Goal: Task Accomplishment & Management: Manage account settings

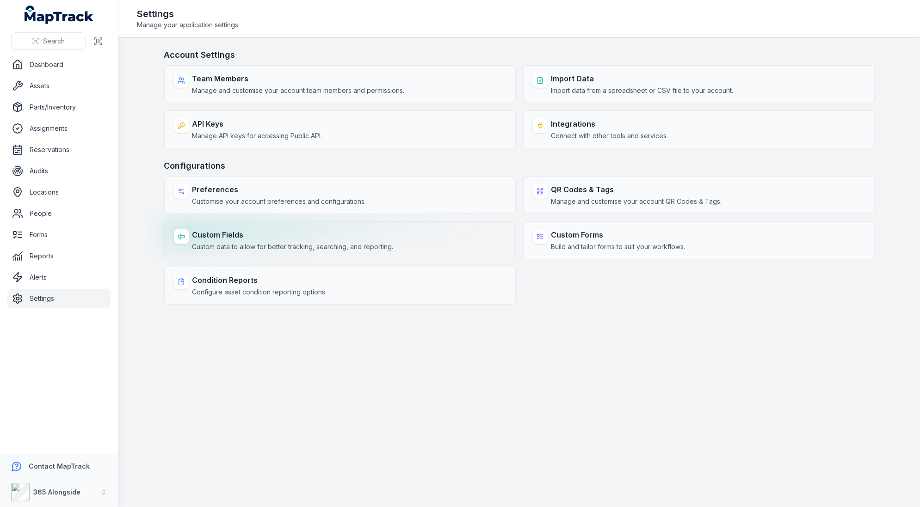
click at [340, 232] on strong "Custom Fields" at bounding box center [292, 234] width 201 height 11
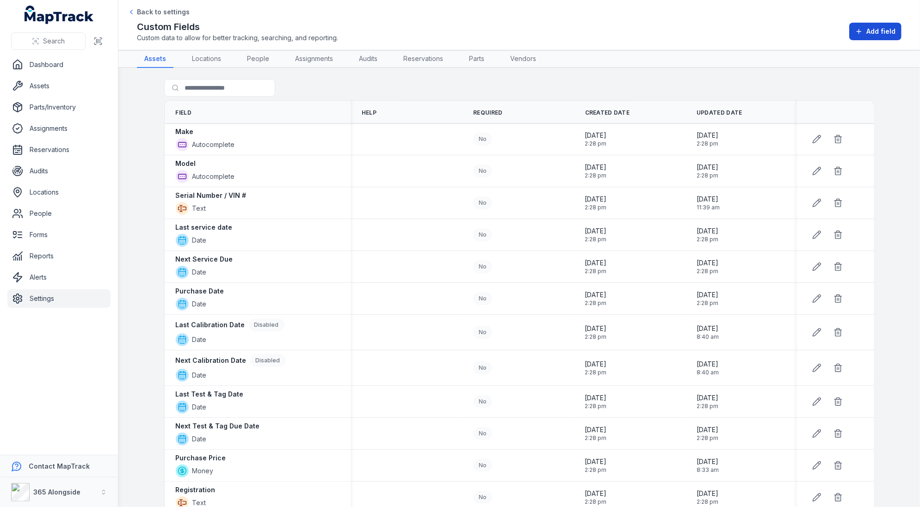
click at [880, 25] on button "Add field" at bounding box center [875, 32] width 52 height 18
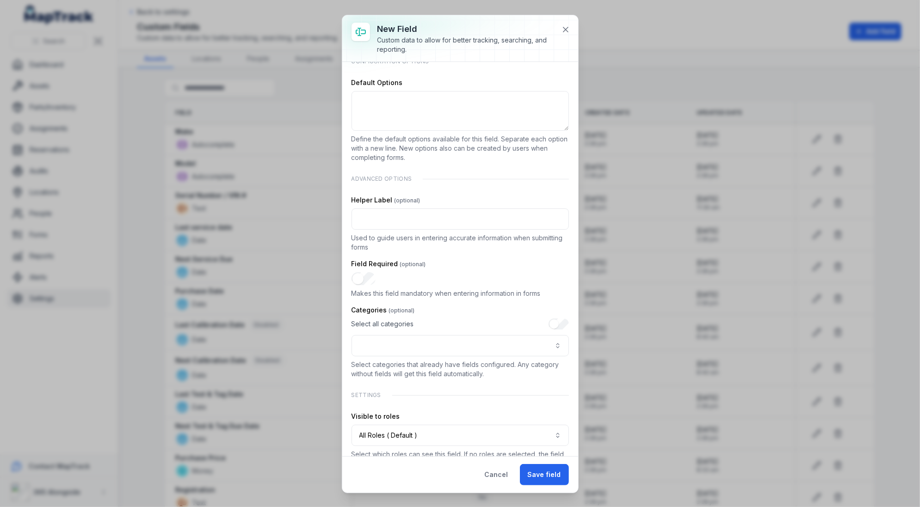
scroll to position [124, 0]
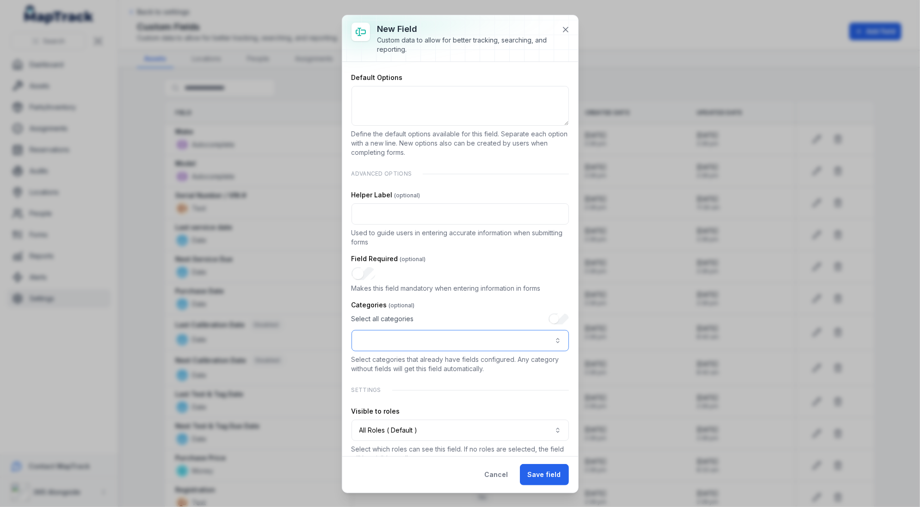
click at [418, 337] on button ":r15o:-form-item-label" at bounding box center [459, 340] width 217 height 21
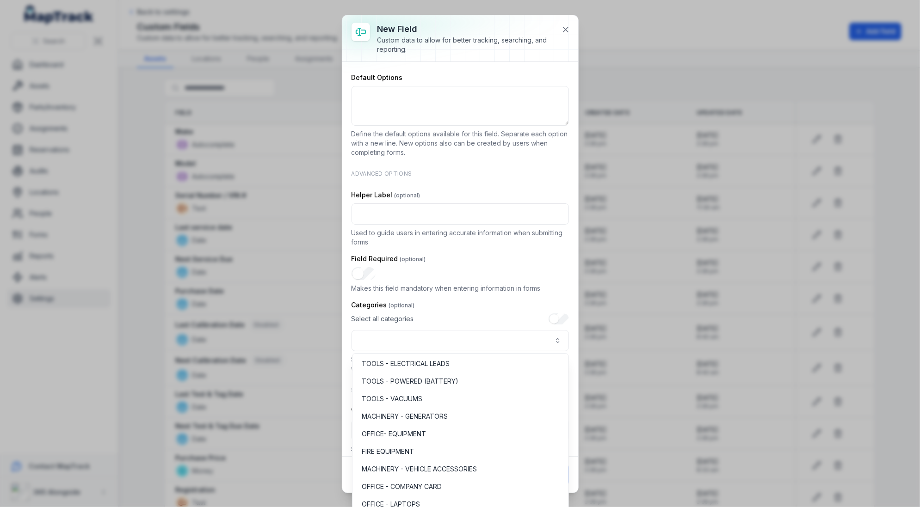
click at [485, 313] on div "Select all categories" at bounding box center [459, 332] width 217 height 38
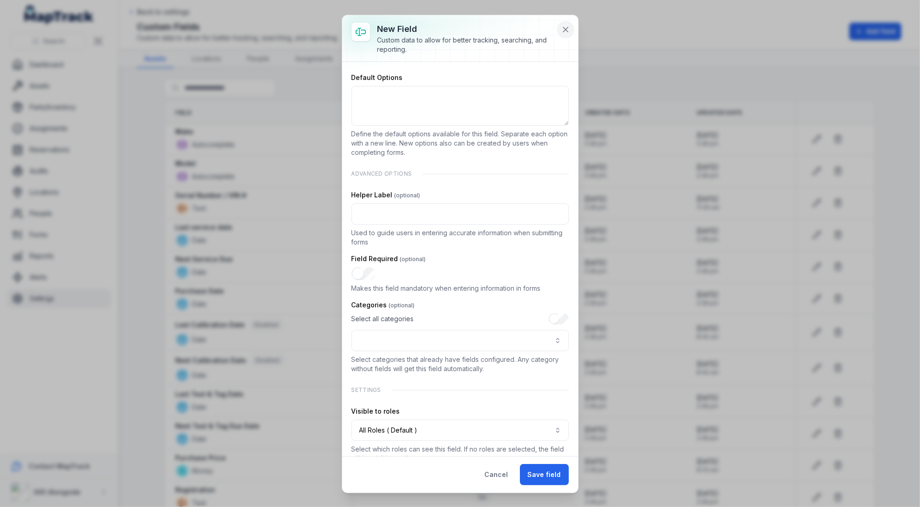
click at [559, 33] on button at bounding box center [566, 30] width 18 height 18
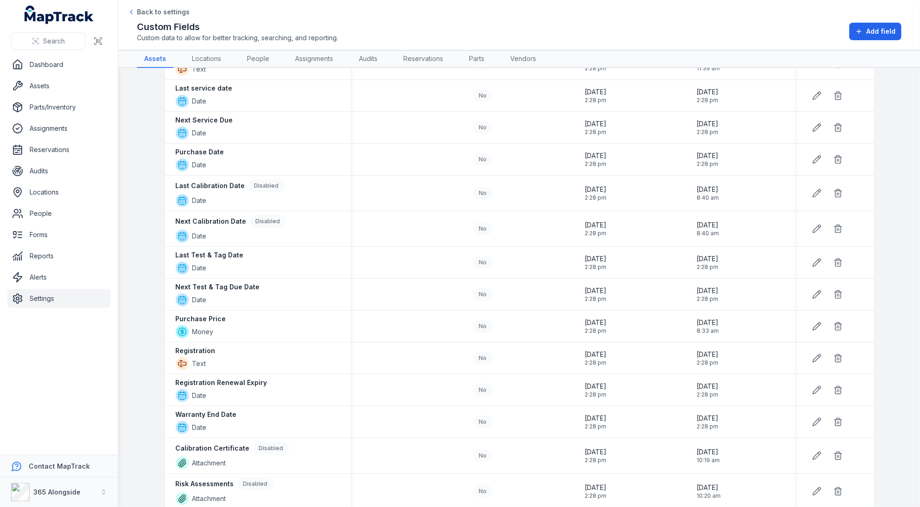
scroll to position [0, 0]
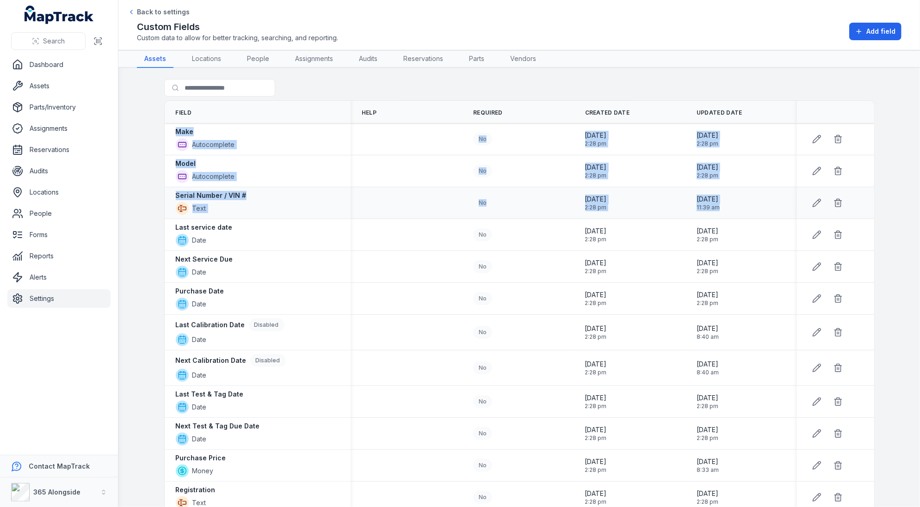
drag, startPoint x: 184, startPoint y: 123, endPoint x: 740, endPoint y: 209, distance: 562.4
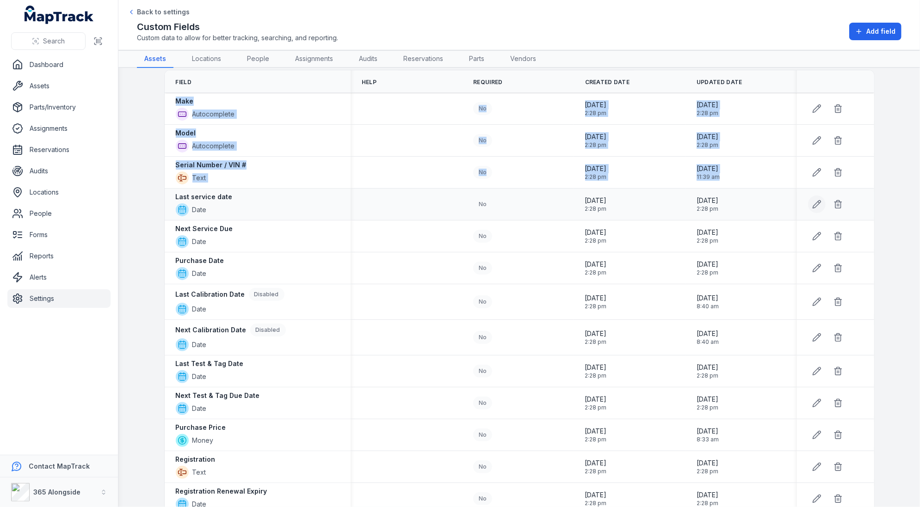
click at [819, 205] on icon at bounding box center [816, 204] width 9 height 9
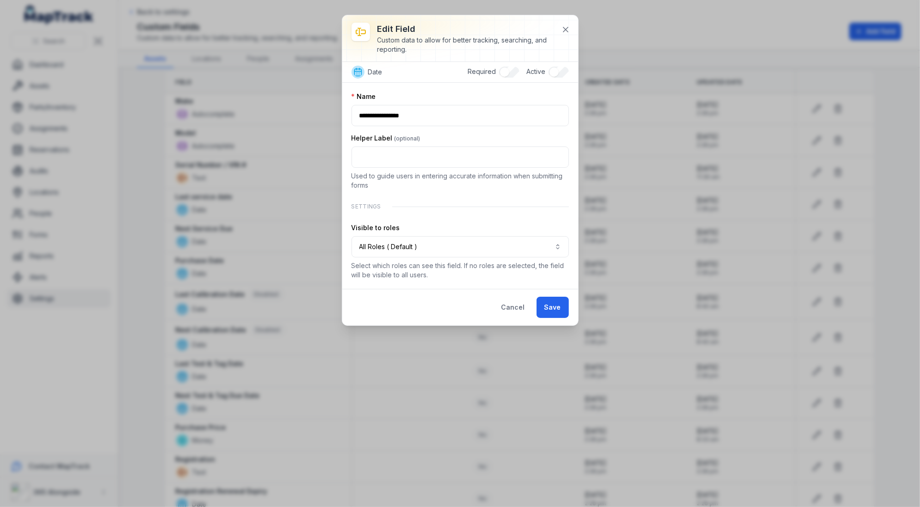
click at [473, 206] on div "Settings" at bounding box center [459, 206] width 217 height 18
click at [468, 226] on div "Visible to roles" at bounding box center [459, 227] width 217 height 9
click at [467, 217] on div "**********" at bounding box center [459, 186] width 217 height 188
click at [497, 209] on div "Settings" at bounding box center [459, 206] width 217 height 18
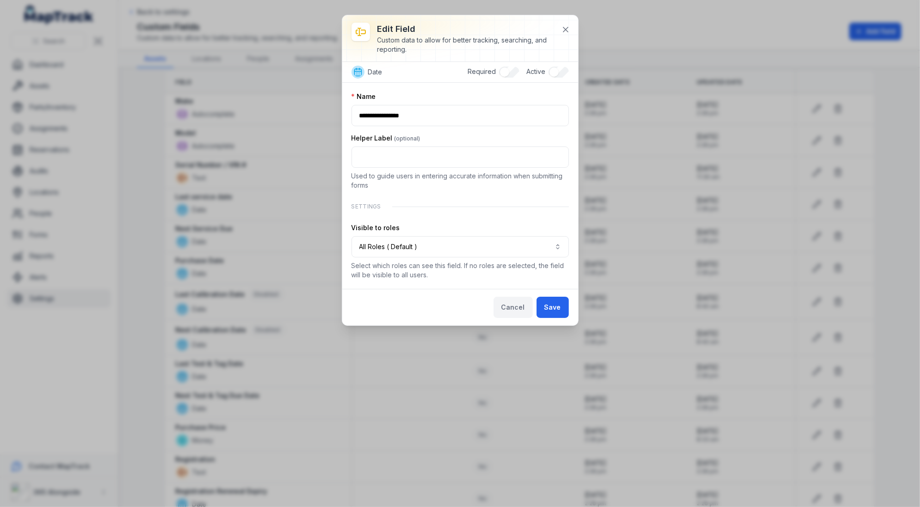
click at [510, 305] on button "Cancel" at bounding box center [512, 307] width 39 height 21
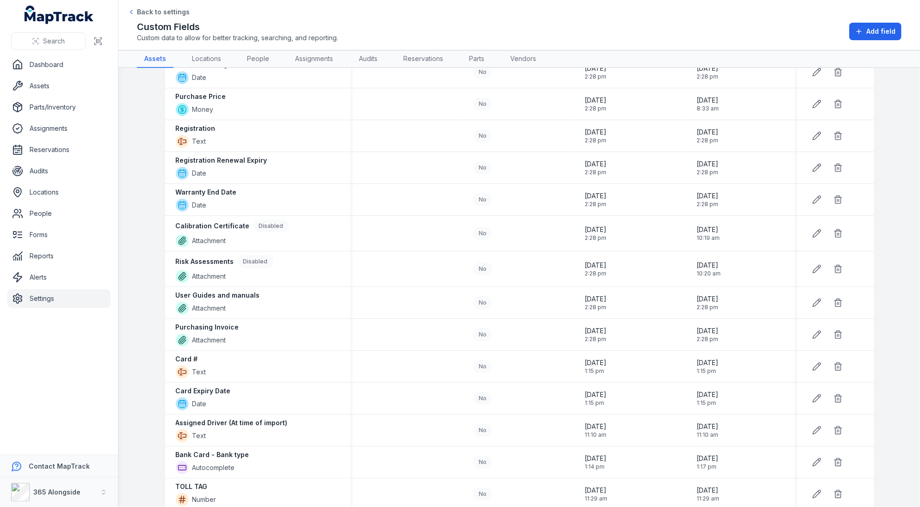
scroll to position [520, 0]
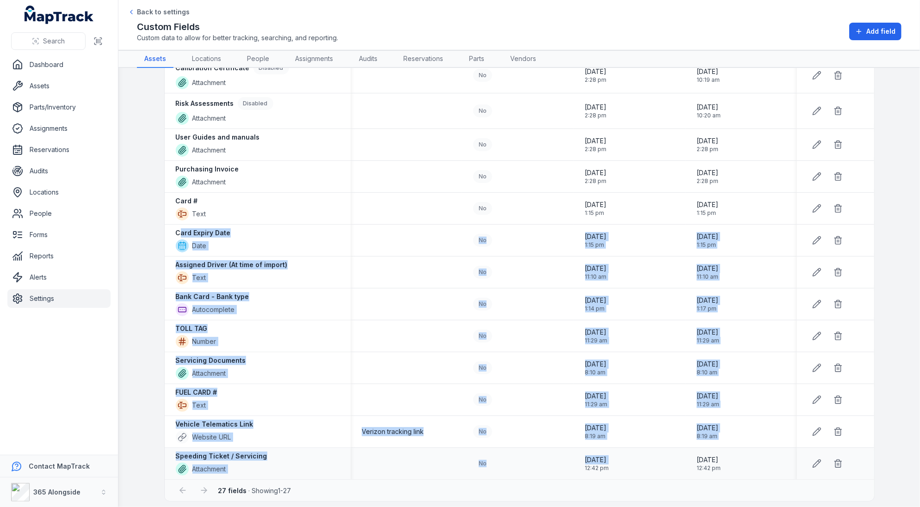
drag, startPoint x: 180, startPoint y: 228, endPoint x: 581, endPoint y: 466, distance: 466.2
click at [581, 466] on tbody "Make Autocomplete No [DATE] 2:28 pm [DATE] 2:28 pm Model Autocomplete No [DATE]…" at bounding box center [519, 42] width 709 height 876
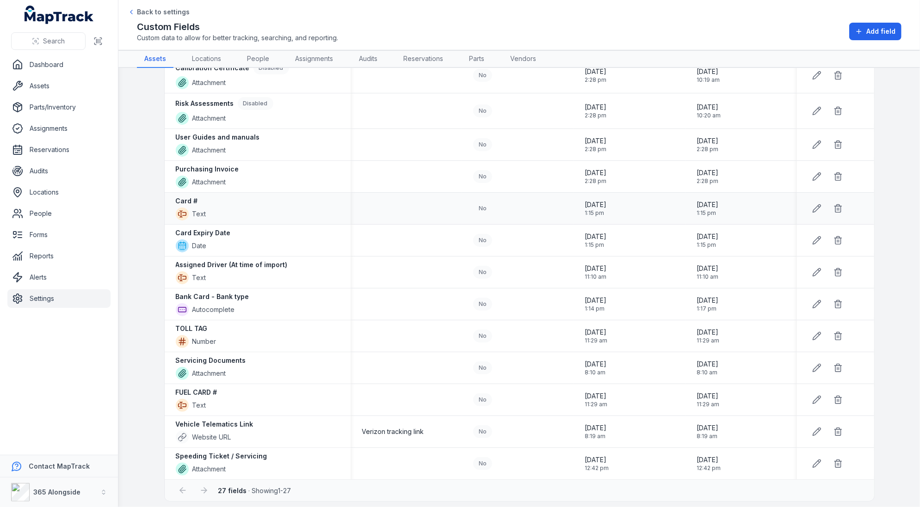
click at [195, 196] on strong "Card #" at bounding box center [187, 200] width 22 height 9
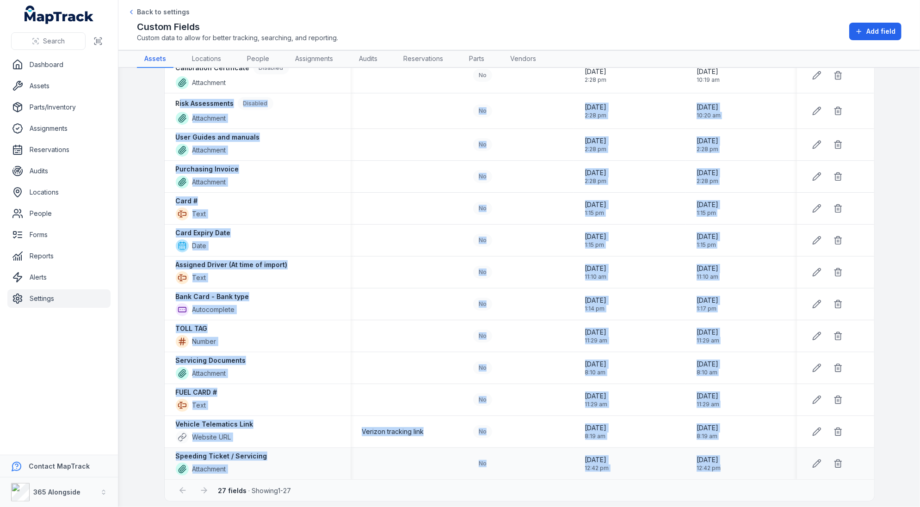
drag, startPoint x: 178, startPoint y: 103, endPoint x: 717, endPoint y: 461, distance: 648.0
click at [724, 461] on tbody "Make Autocomplete No [DATE] 2:28 pm [DATE] 2:28 pm Model Autocomplete No [DATE]…" at bounding box center [519, 42] width 709 height 876
click at [276, 359] on div "Servicing Documents Attachment" at bounding box center [258, 368] width 164 height 24
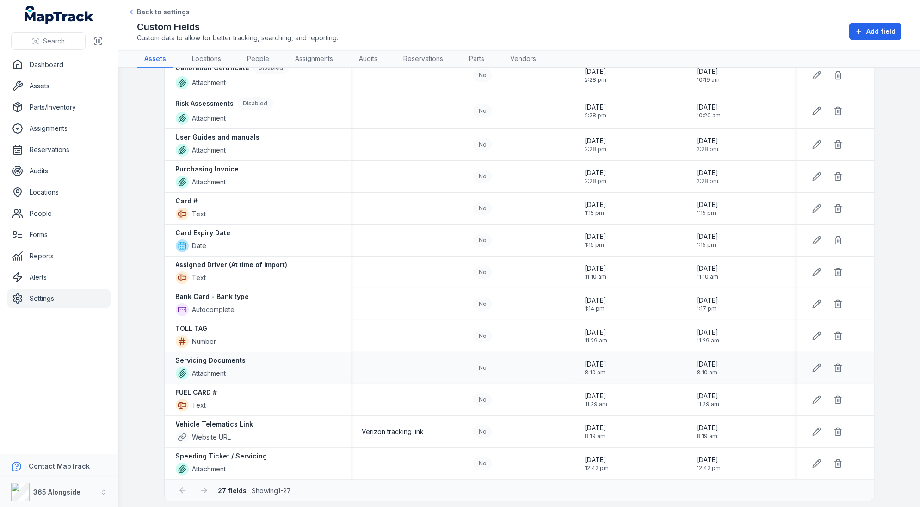
click at [276, 359] on div "Servicing Documents Attachment" at bounding box center [258, 368] width 164 height 24
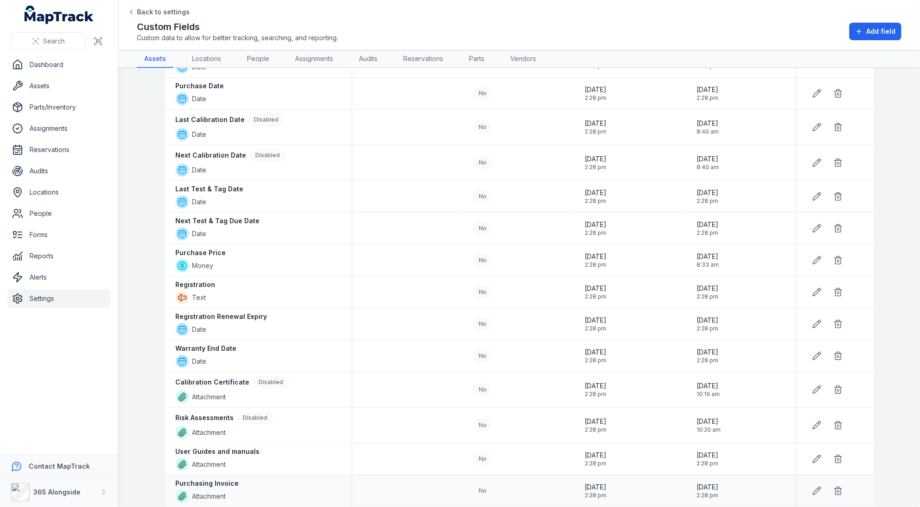
scroll to position [215, 0]
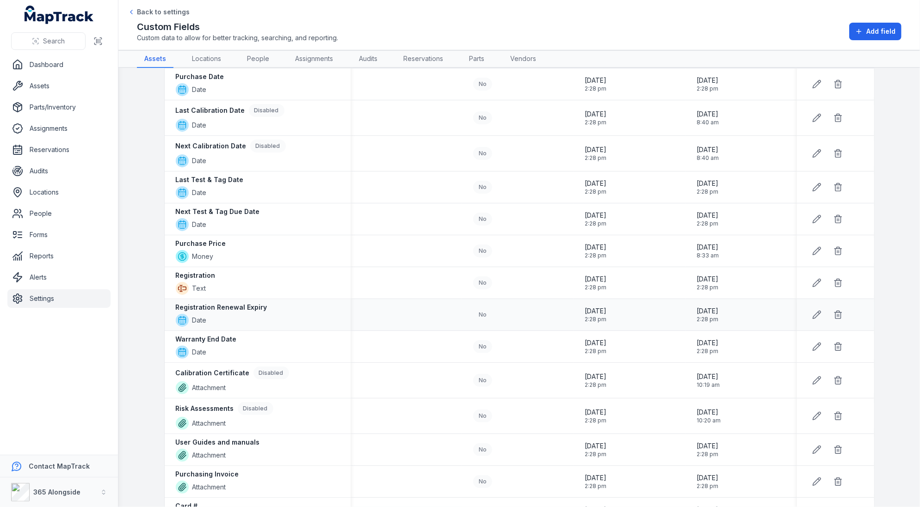
click at [259, 308] on strong "Registration Renewal Expiry" at bounding box center [222, 307] width 92 height 9
click at [384, 274] on td at bounding box center [405, 283] width 111 height 32
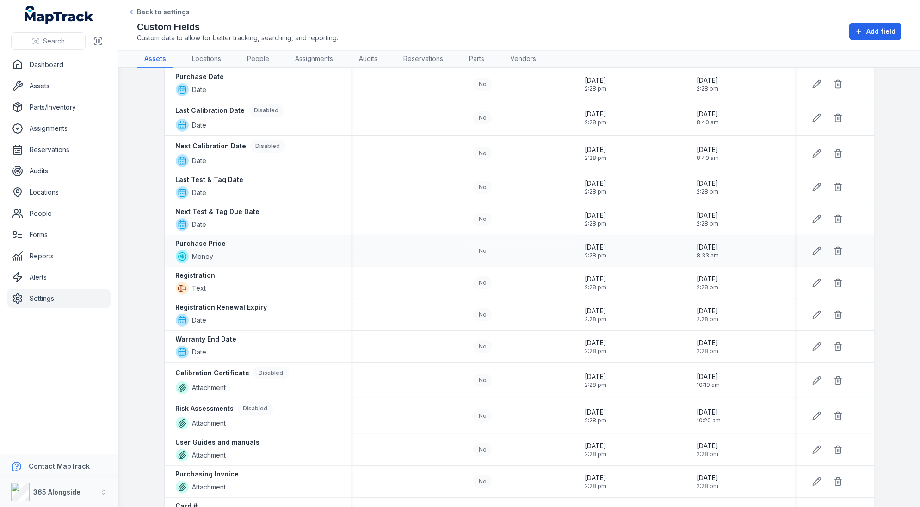
click at [272, 264] on div "Purchase Price Money" at bounding box center [258, 250] width 186 height 31
click at [272, 272] on div "Registration Text" at bounding box center [258, 283] width 164 height 24
click at [49, 85] on link "Assets" at bounding box center [58, 86] width 103 height 18
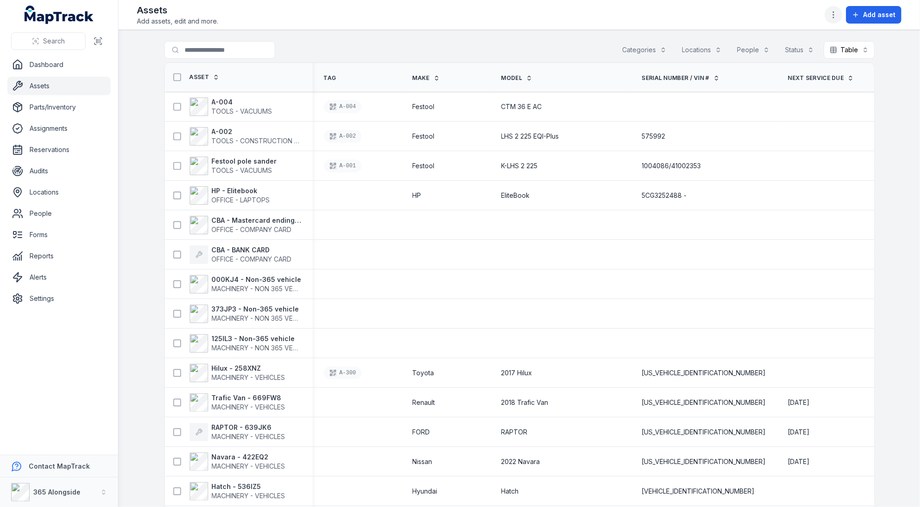
click at [828, 12] on button "button" at bounding box center [833, 15] width 18 height 18
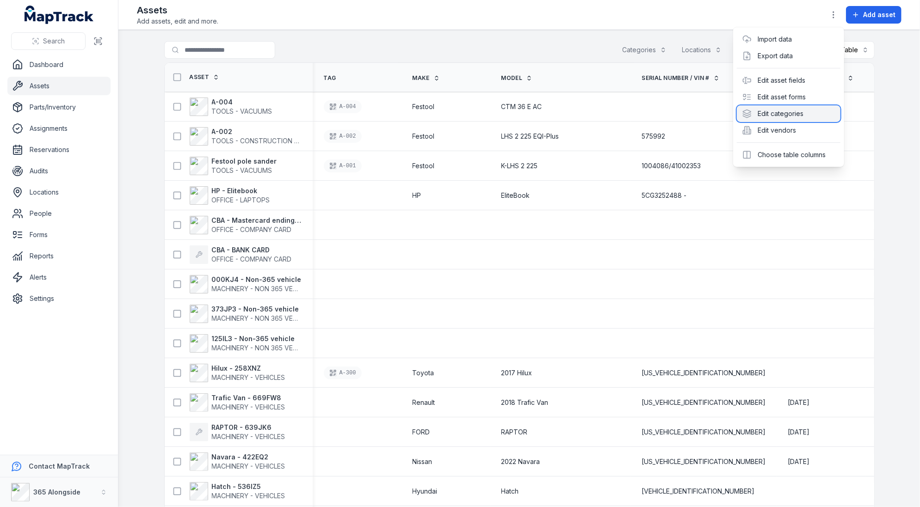
click at [785, 110] on div "Edit categories" at bounding box center [789, 113] width 104 height 17
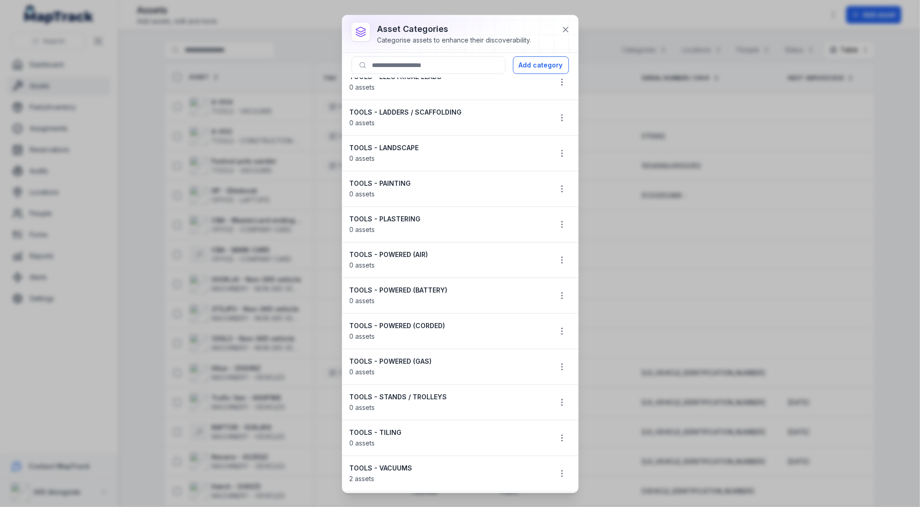
scroll to position [960, 0]
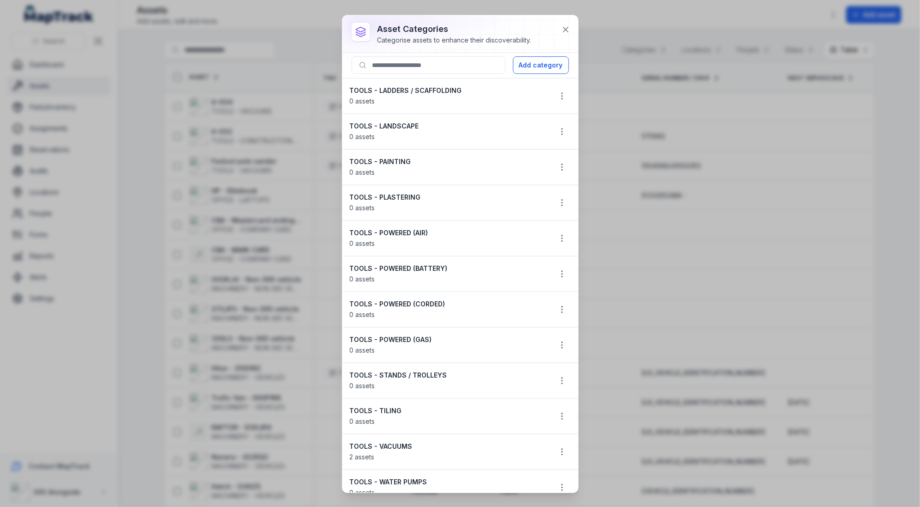
click at [571, 225] on li "TOOLS - POWERED (AIR) 0 assets" at bounding box center [460, 239] width 236 height 36
click at [566, 234] on icon "button" at bounding box center [561, 238] width 9 height 9
click at [564, 198] on icon "button" at bounding box center [561, 202] width 9 height 9
click at [498, 212] on div "Edit" at bounding box center [515, 217] width 104 height 17
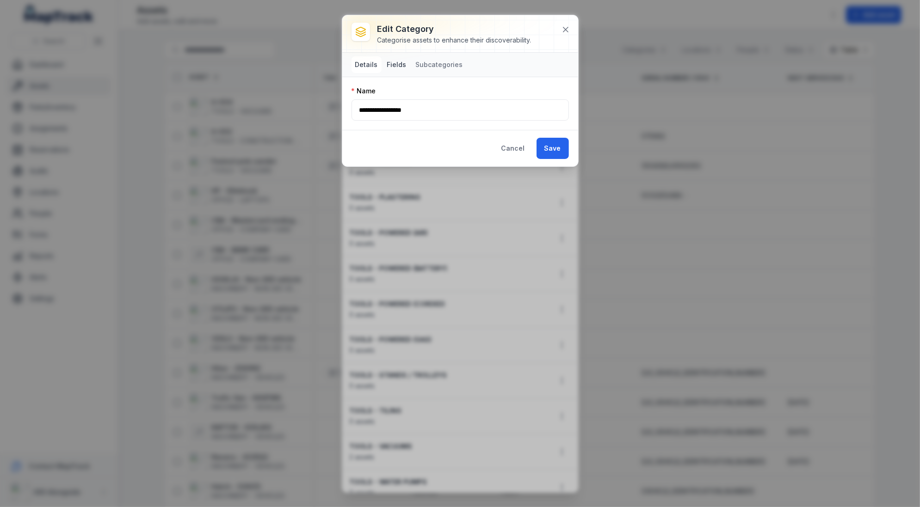
click at [393, 65] on button "Fields" at bounding box center [396, 64] width 27 height 17
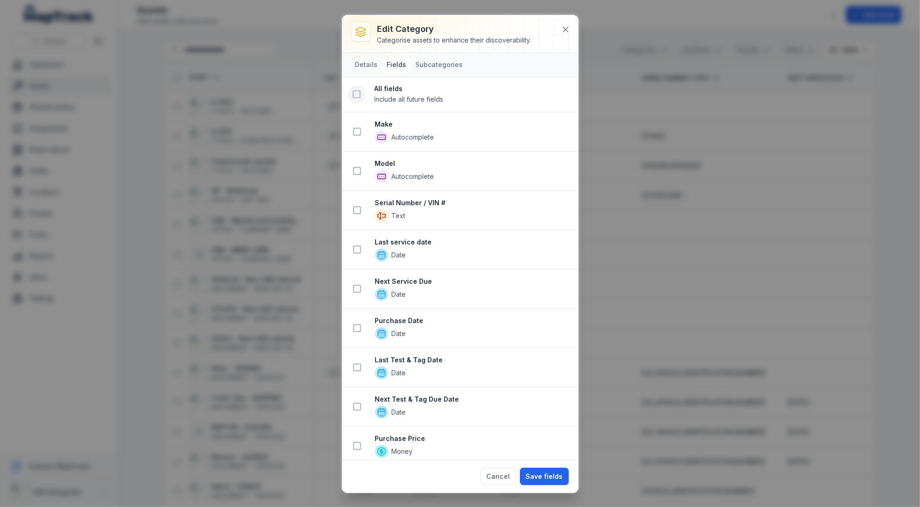
click at [355, 91] on icon at bounding box center [356, 94] width 9 height 9
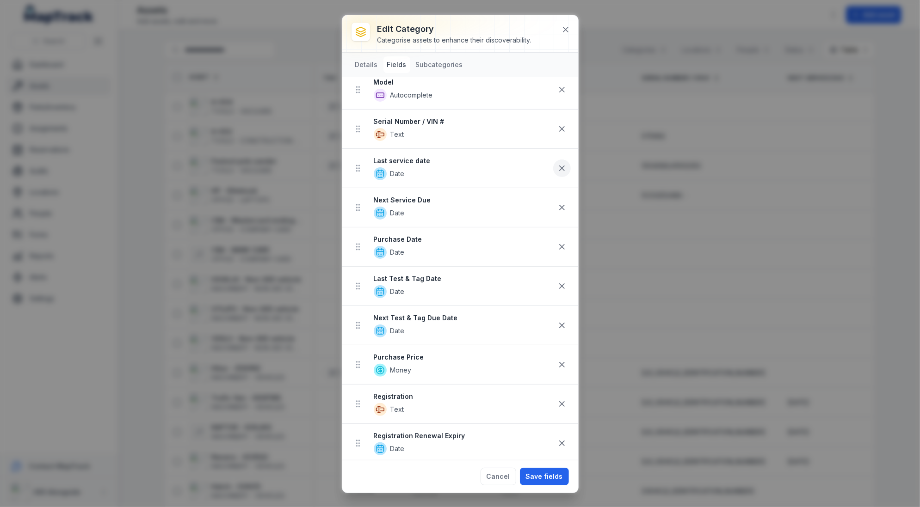
click at [559, 166] on icon at bounding box center [561, 168] width 9 height 9
click at [564, 209] on button at bounding box center [562, 207] width 18 height 18
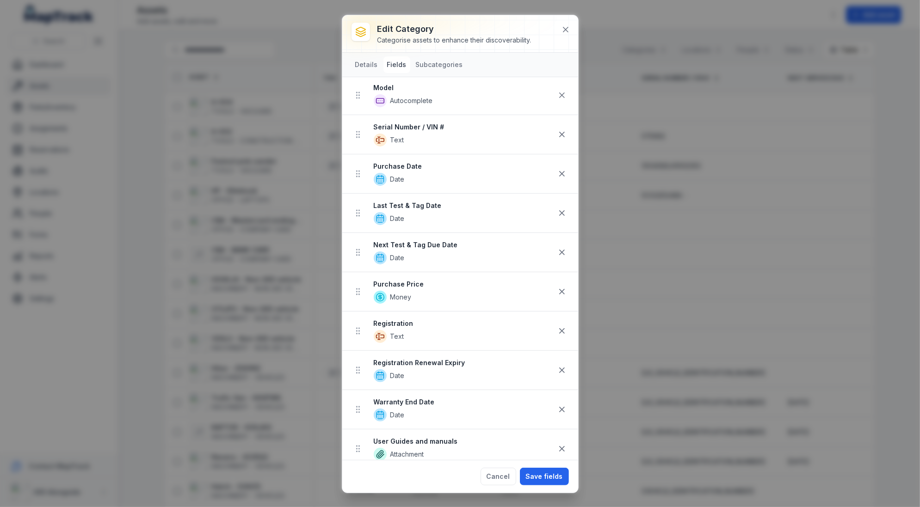
scroll to position [101, 0]
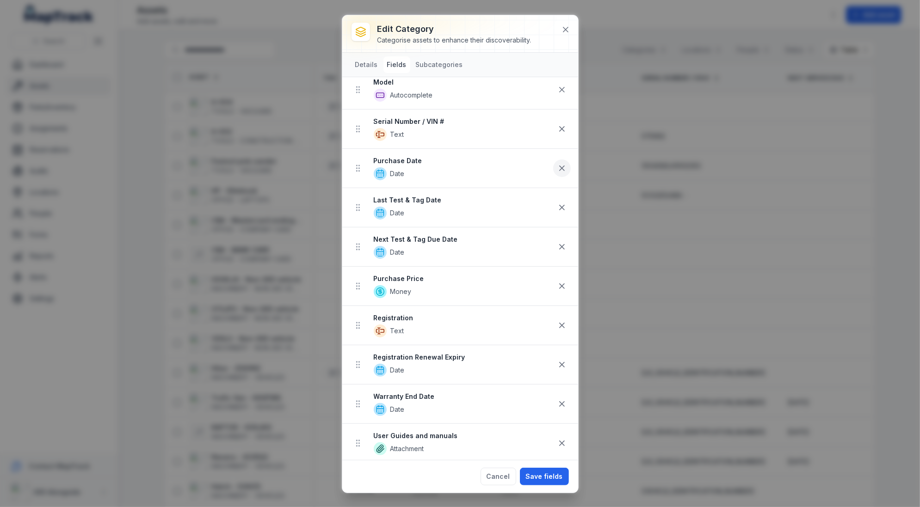
click at [561, 168] on icon at bounding box center [561, 168] width 9 height 9
click at [561, 169] on icon at bounding box center [561, 168] width 9 height 9
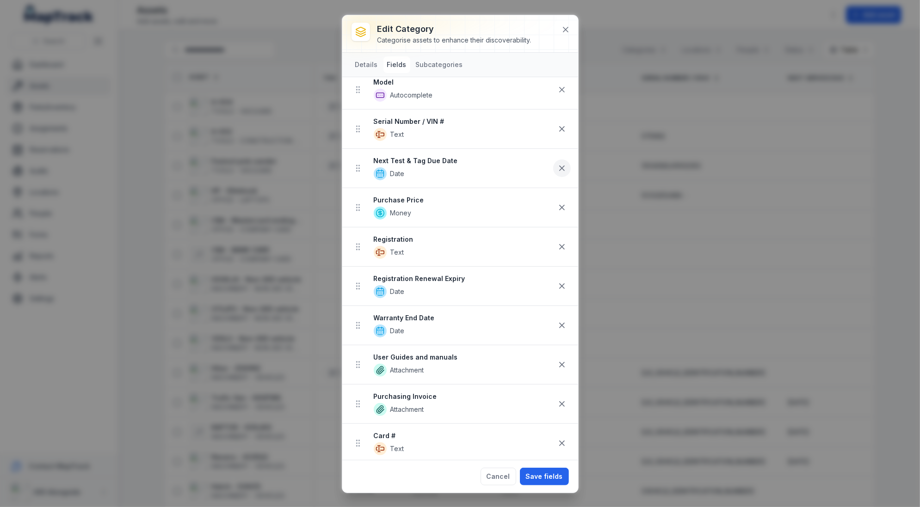
click at [561, 168] on icon at bounding box center [561, 168] width 9 height 9
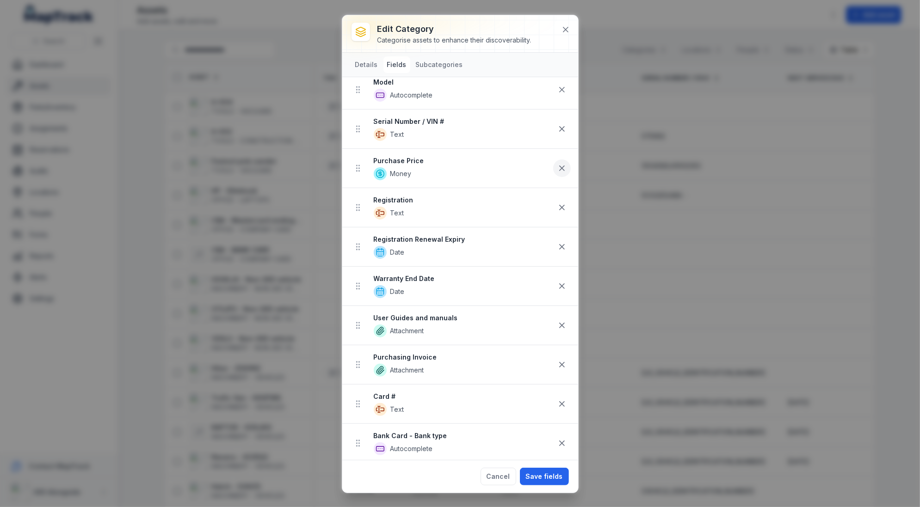
click at [561, 169] on icon at bounding box center [561, 168] width 9 height 9
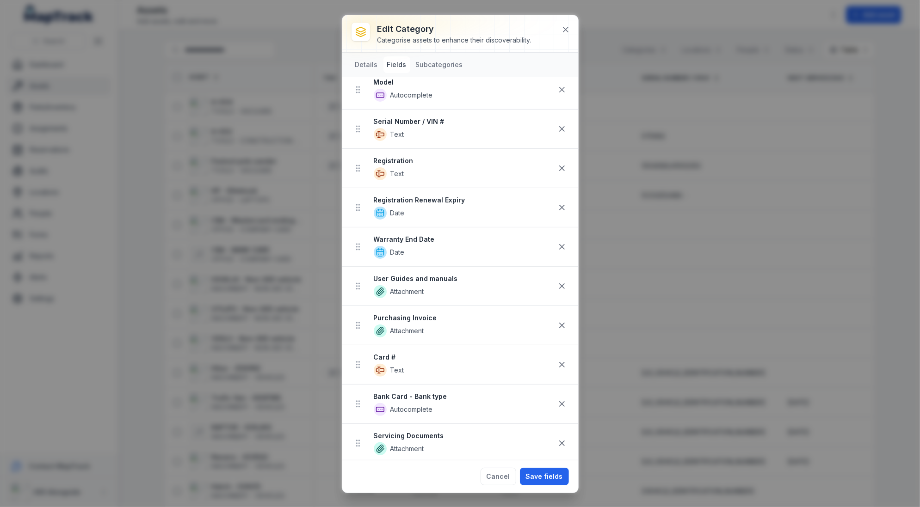
click at [561, 169] on icon at bounding box center [561, 168] width 9 height 9
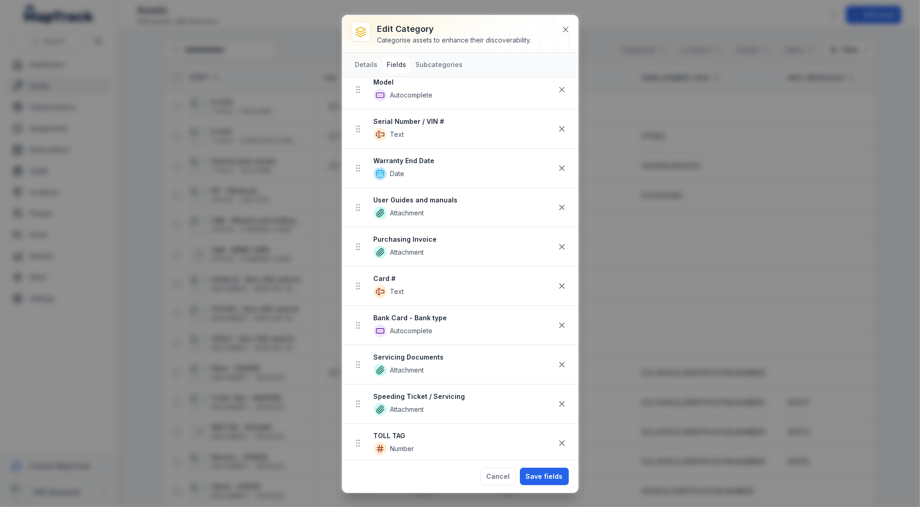
click at [561, 169] on icon at bounding box center [561, 168] width 9 height 9
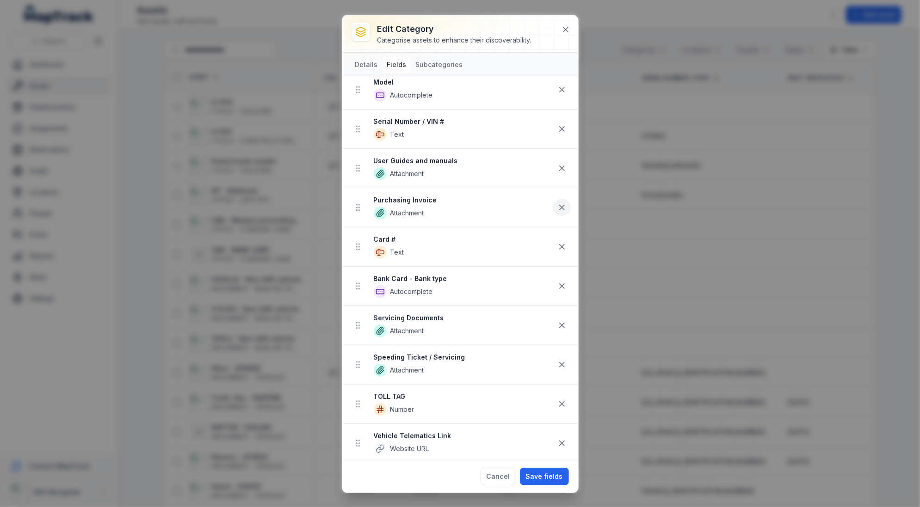
click at [560, 203] on icon at bounding box center [561, 207] width 9 height 9
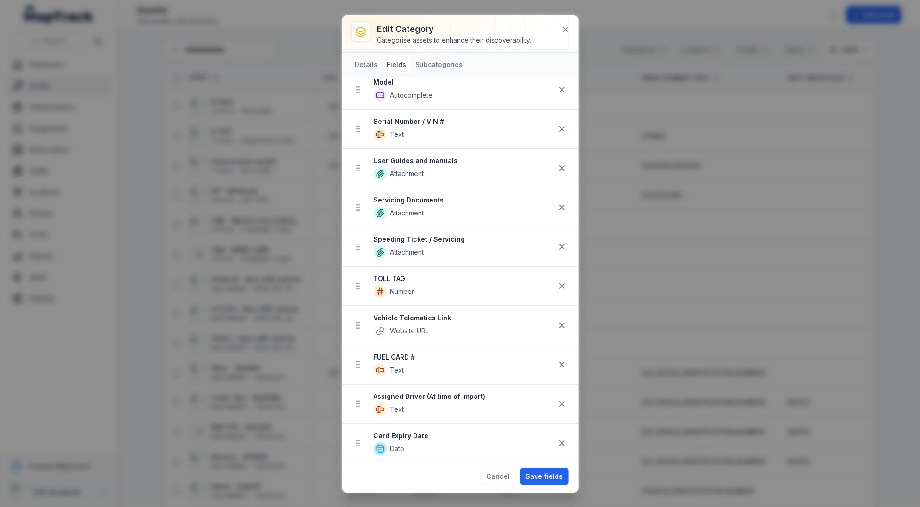
click at [560, 203] on icon at bounding box center [561, 207] width 9 height 9
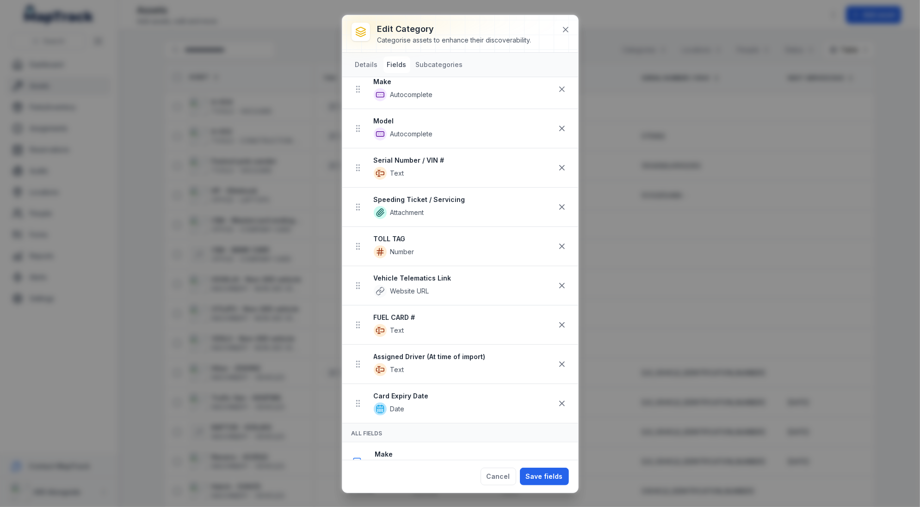
scroll to position [23, 0]
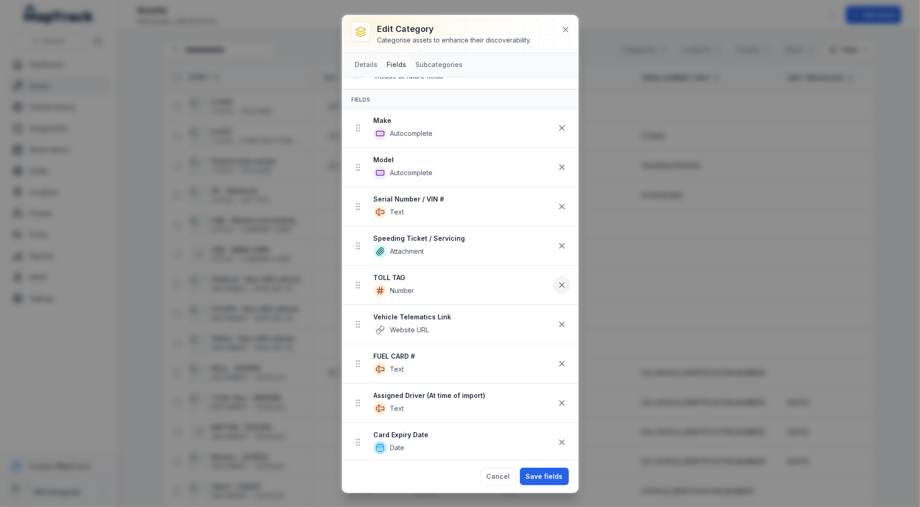
click at [560, 283] on icon at bounding box center [561, 285] width 5 height 5
click at [564, 399] on icon at bounding box center [561, 403] width 9 height 9
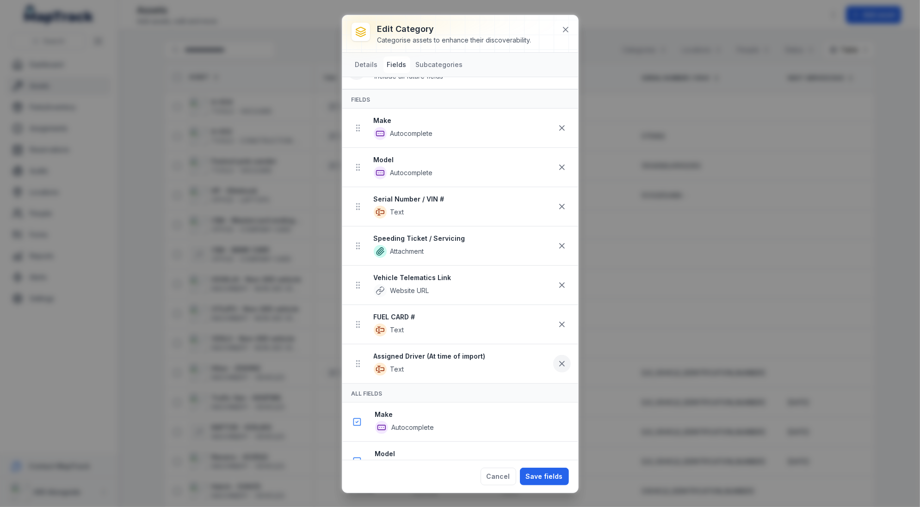
click at [564, 359] on icon at bounding box center [561, 363] width 9 height 9
click at [564, 327] on button at bounding box center [562, 325] width 18 height 18
click at [564, 283] on icon at bounding box center [561, 285] width 9 height 9
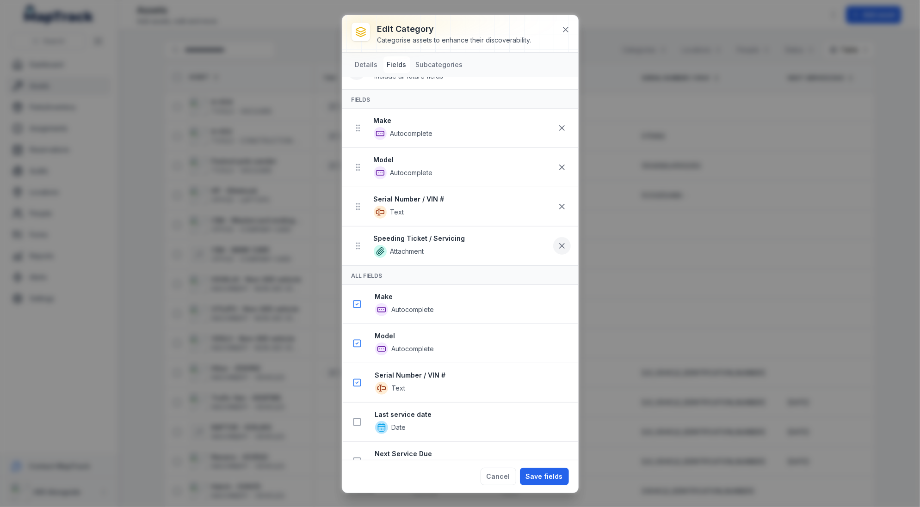
click at [561, 241] on icon at bounding box center [561, 245] width 9 height 9
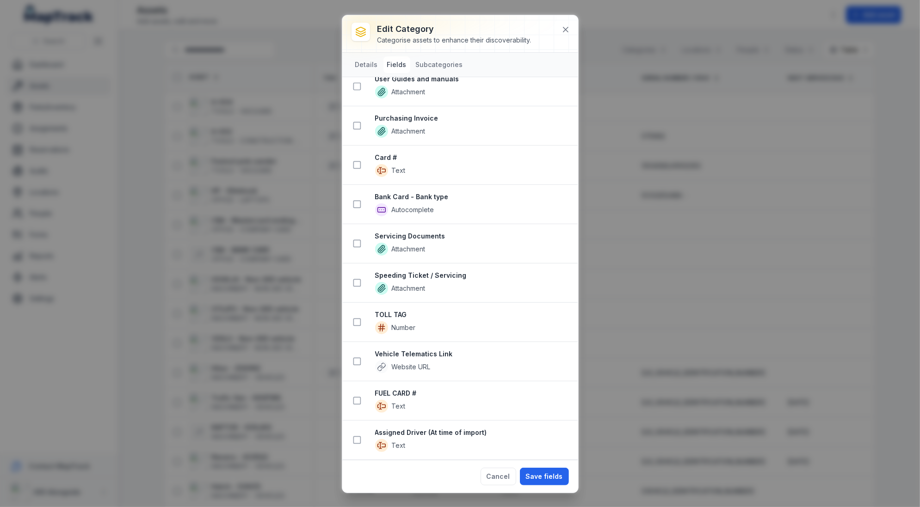
scroll to position [649, 0]
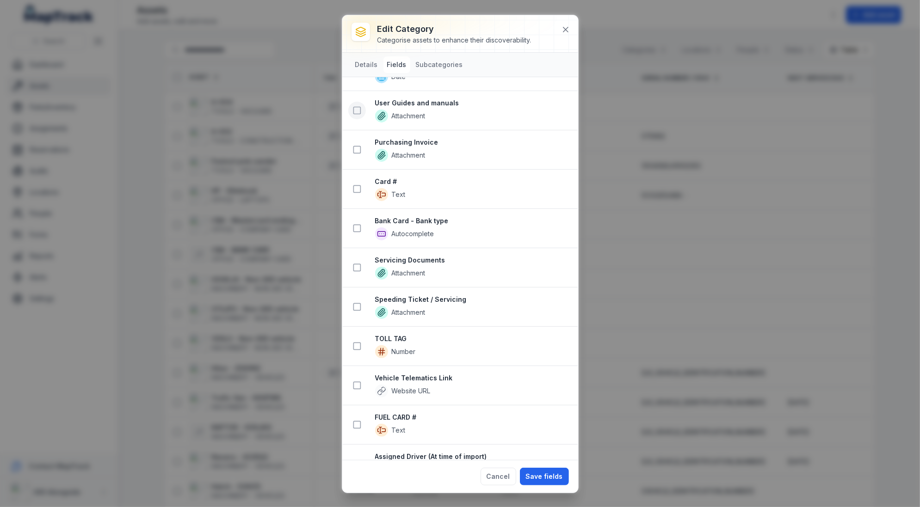
click at [361, 106] on icon at bounding box center [356, 110] width 9 height 9
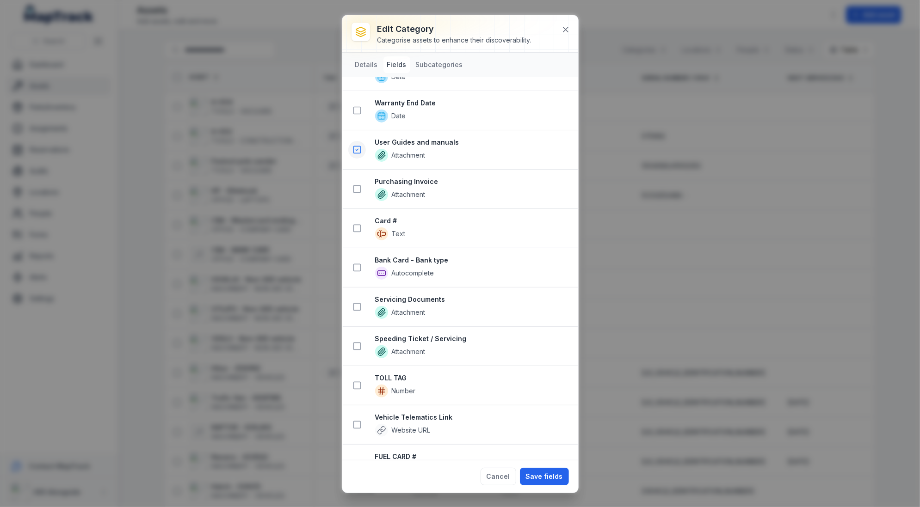
scroll to position [688, 0]
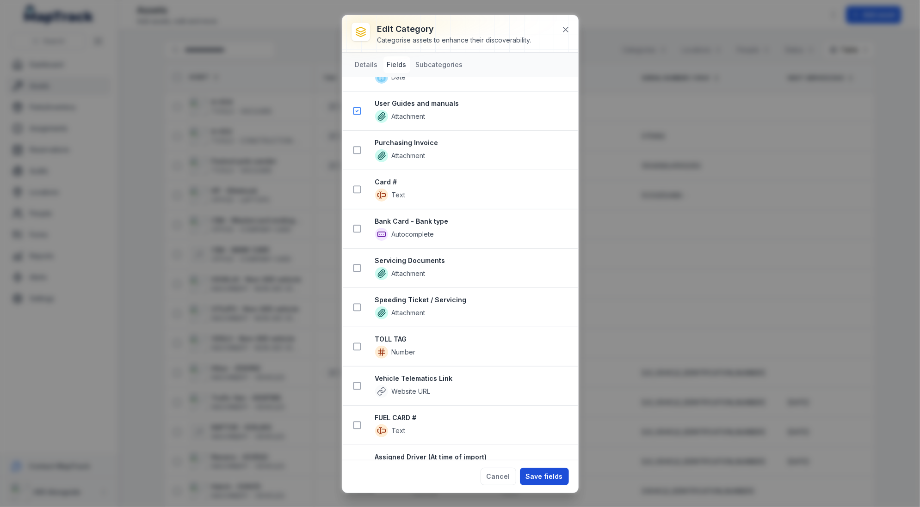
click at [539, 483] on button "Save fields" at bounding box center [544, 477] width 49 height 18
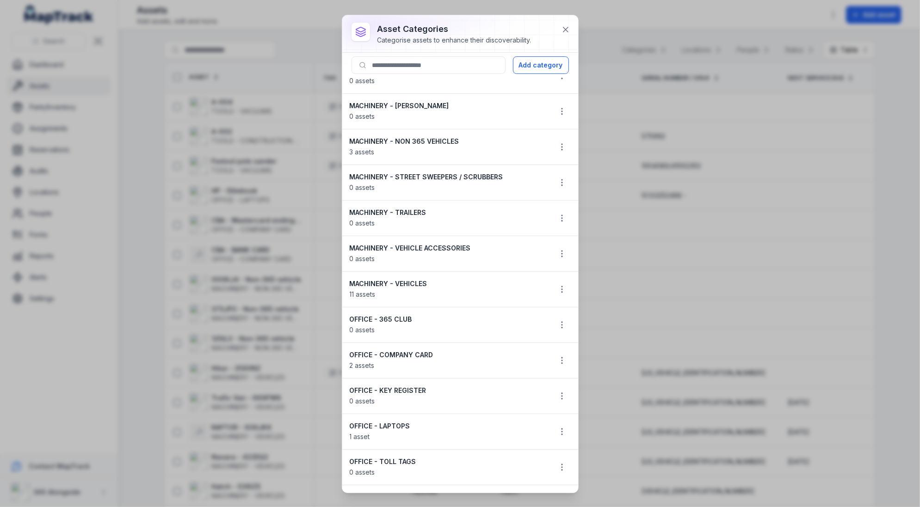
scroll to position [0, 0]
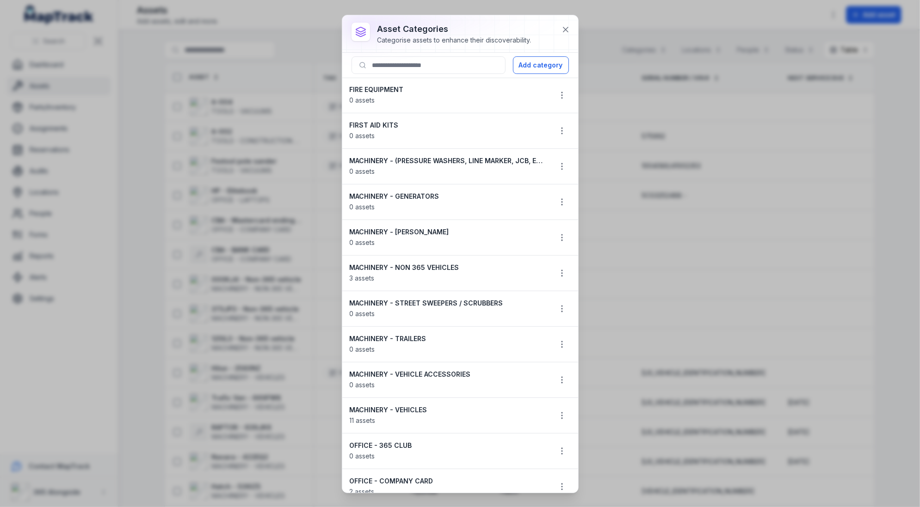
click at [474, 119] on li "FIRST AID KITS 0 assets" at bounding box center [460, 131] width 236 height 36
click at [468, 107] on div at bounding box center [468, 107] width 0 height 0
click at [464, 121] on strong "FIRST AID KITS" at bounding box center [447, 125] width 194 height 9
click at [567, 29] on icon at bounding box center [565, 29] width 9 height 9
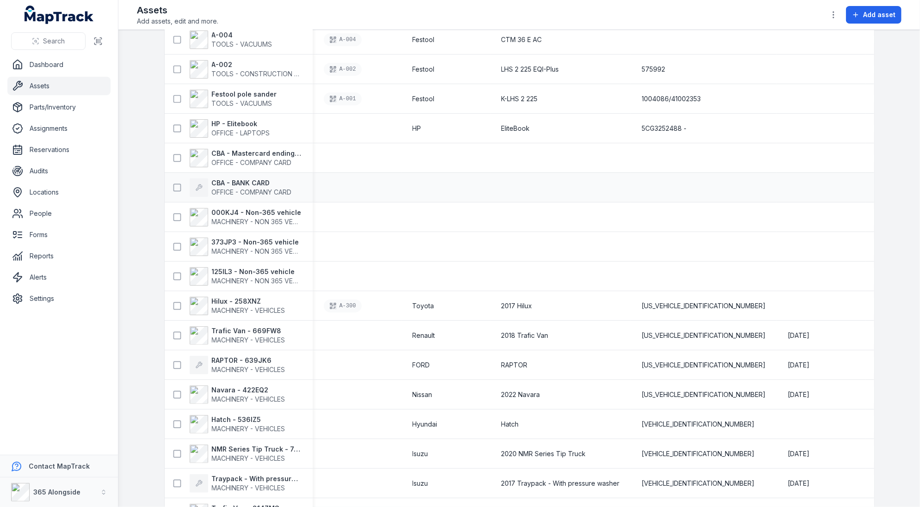
scroll to position [167, 0]
